Goal: Find contact information: Find contact information

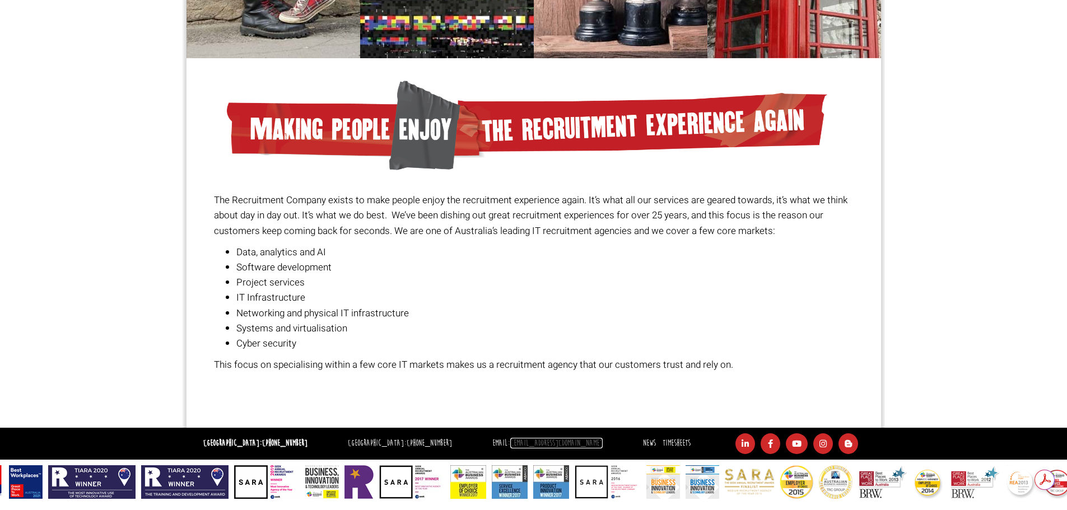
click at [511, 439] on link "[EMAIL_ADDRESS][DOMAIN_NAME]" at bounding box center [556, 443] width 92 height 11
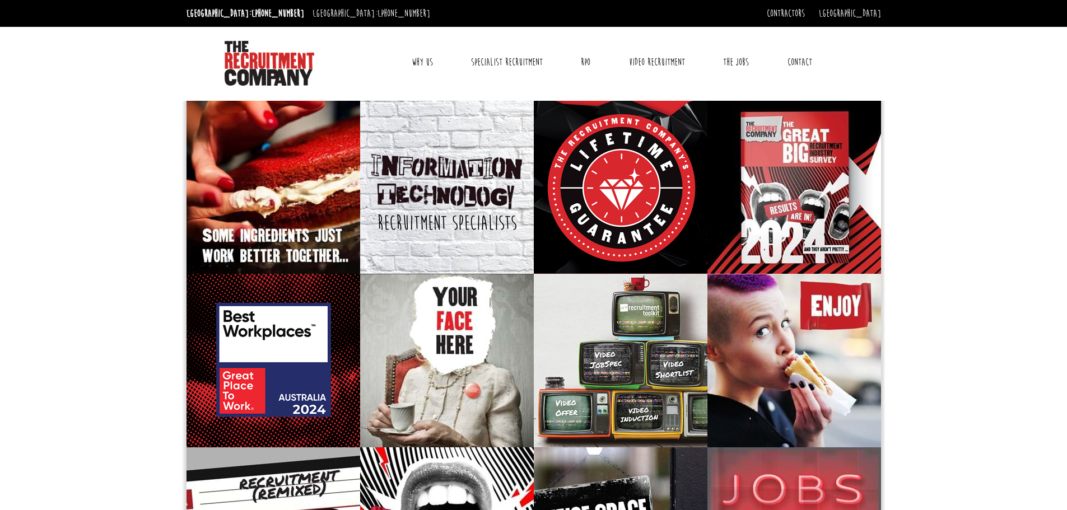
click at [801, 61] on link "Contact" at bounding box center [799, 62] width 41 height 28
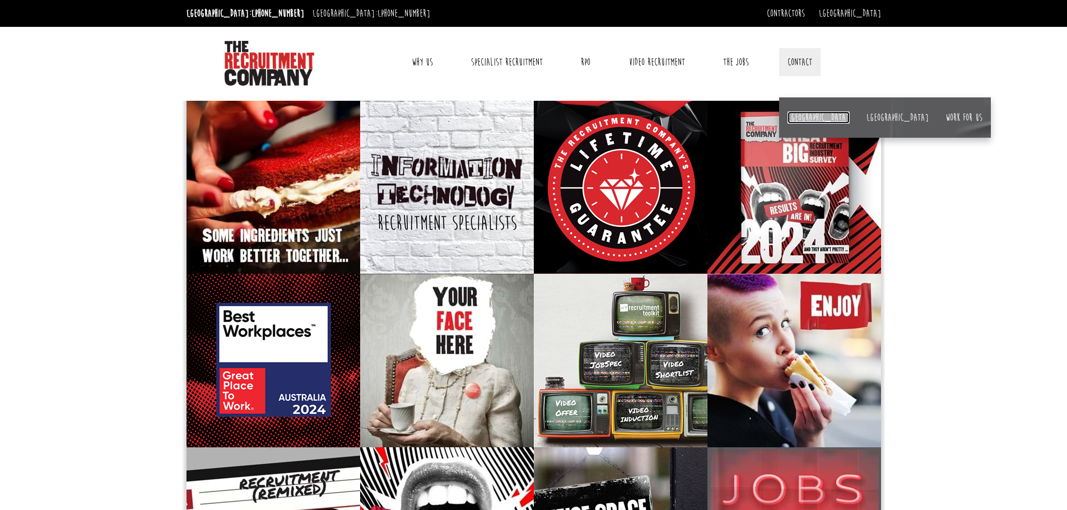
click at [790, 119] on link "[GEOGRAPHIC_DATA]" at bounding box center [818, 117] width 62 height 12
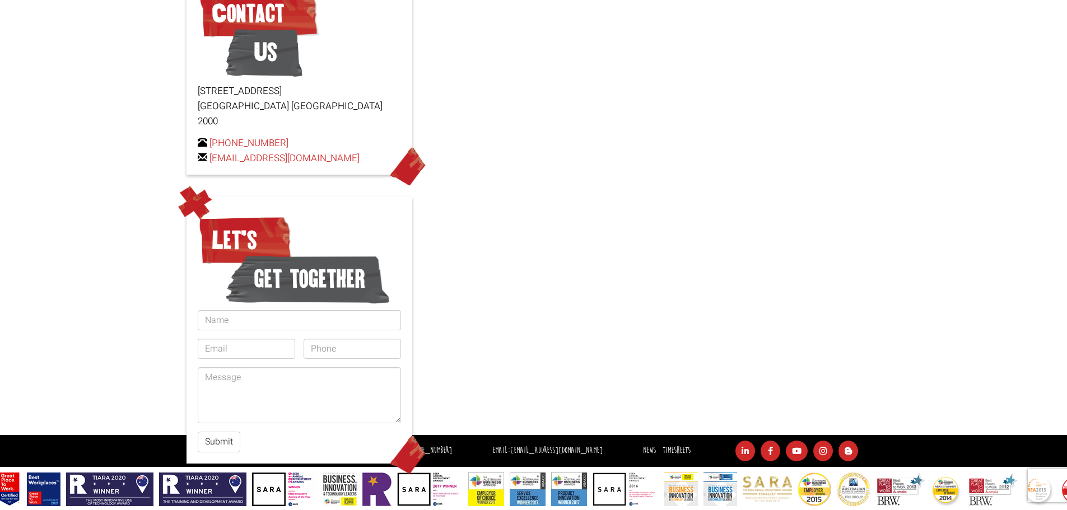
scroll to position [162, 0]
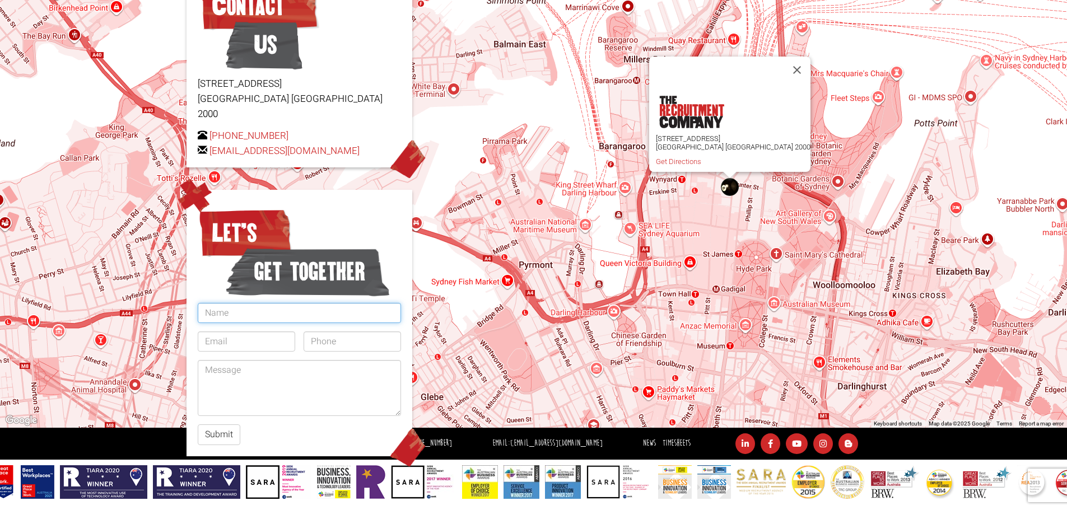
click at [238, 303] on input "text" at bounding box center [299, 313] width 203 height 20
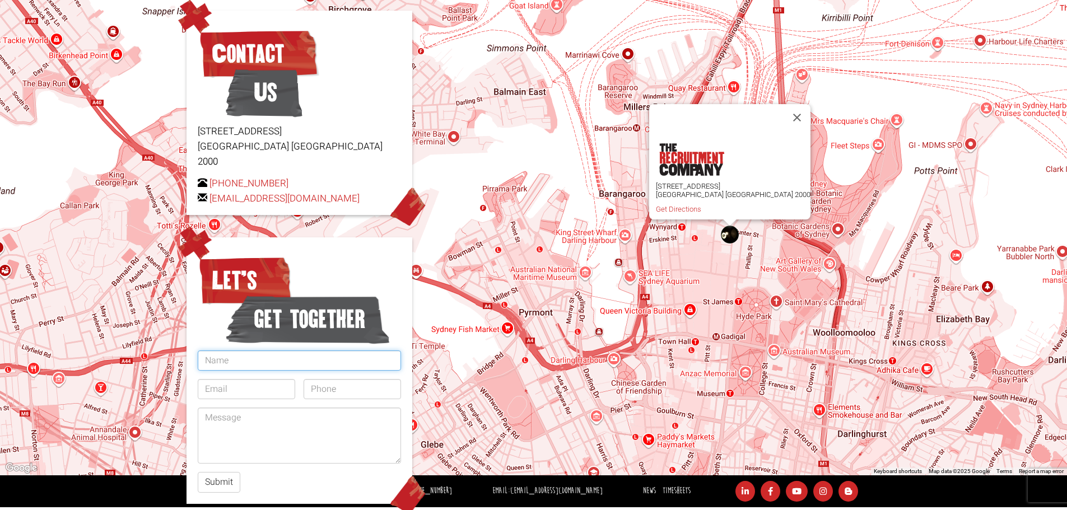
scroll to position [0, 0]
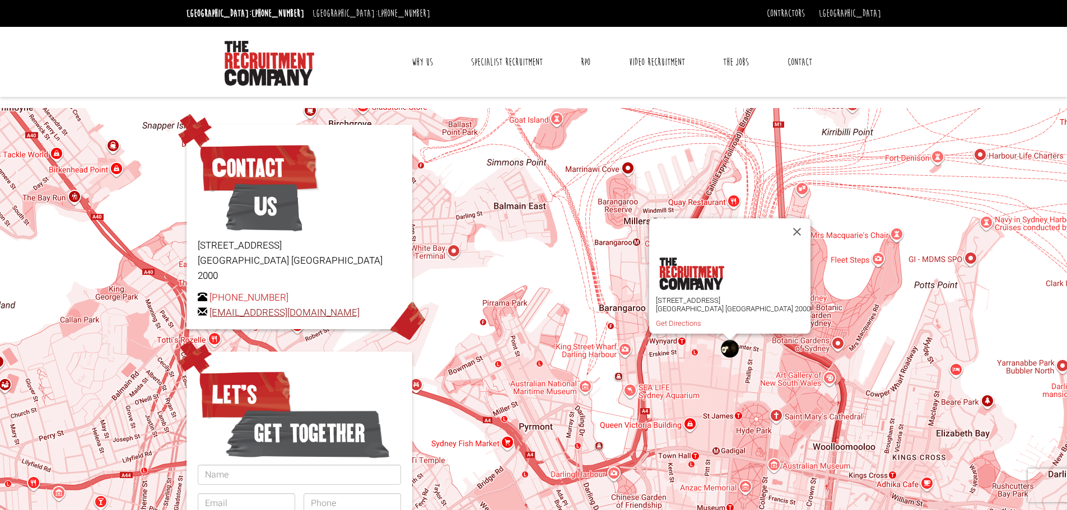
drag, startPoint x: 378, startPoint y: 298, endPoint x: 210, endPoint y: 297, distance: 168.0
click at [210, 297] on p "[PHONE_NUMBER] [EMAIL_ADDRESS][DOMAIN_NAME]" at bounding box center [299, 305] width 203 height 30
click at [509, 57] on link "Specialist Recruitment" at bounding box center [507, 62] width 88 height 28
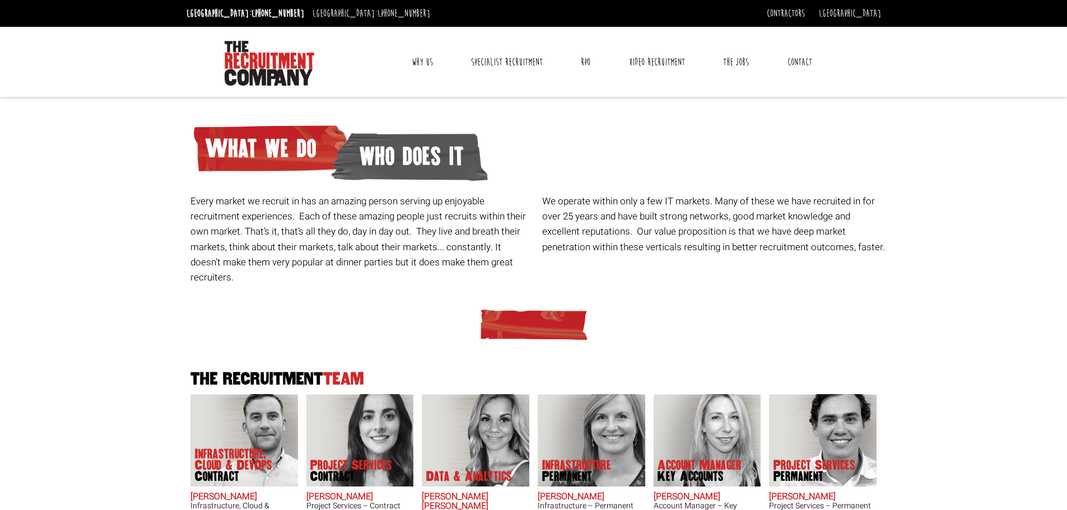
scroll to position [168, 0]
